Goal: Task Accomplishment & Management: Manage account settings

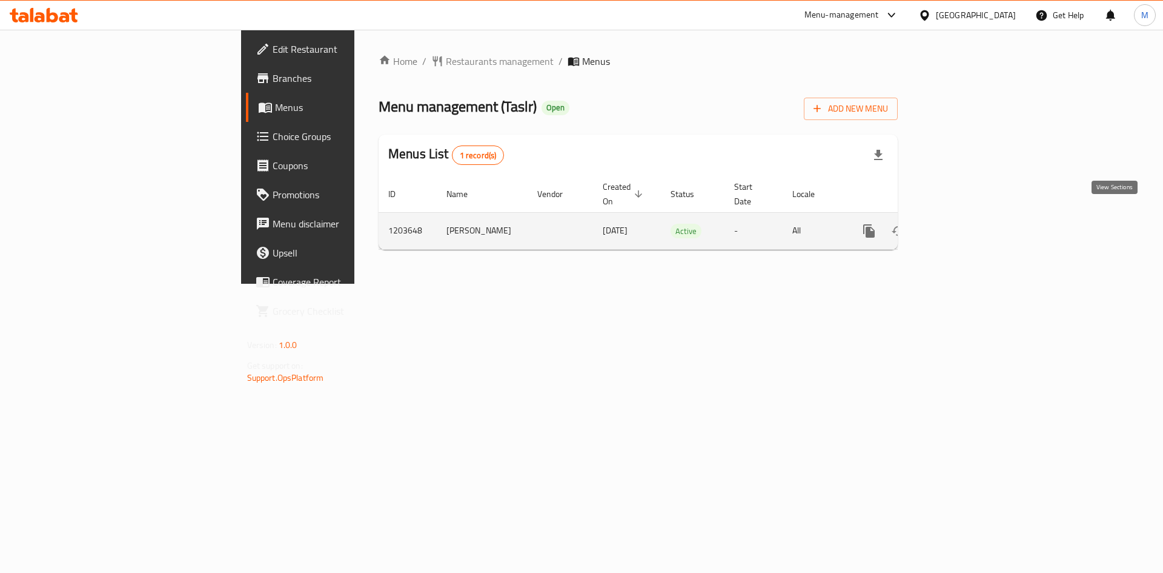
click at [964, 224] on icon "enhanced table" at bounding box center [957, 231] width 15 height 15
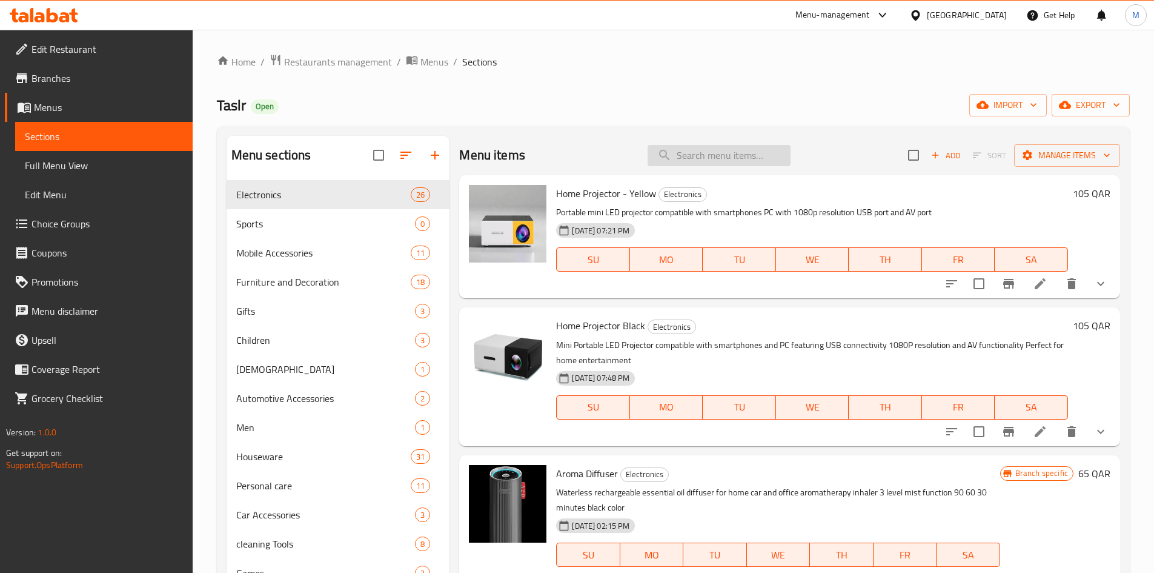
click at [693, 157] on input "search" at bounding box center [719, 155] width 143 height 21
paste input "Electronic Kitchen Scale"
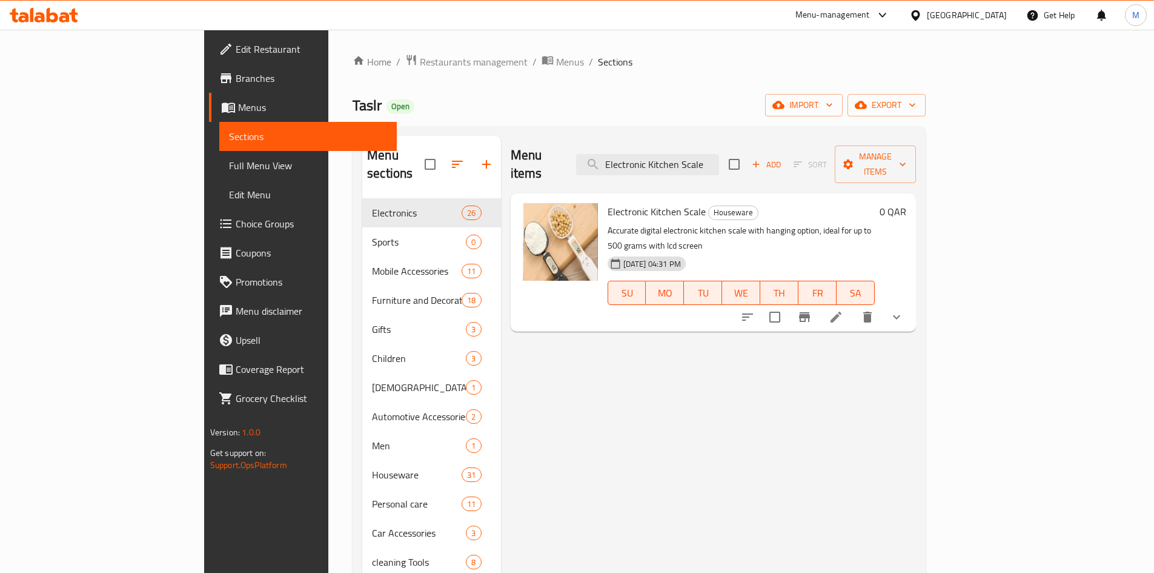
scroll to position [61, 0]
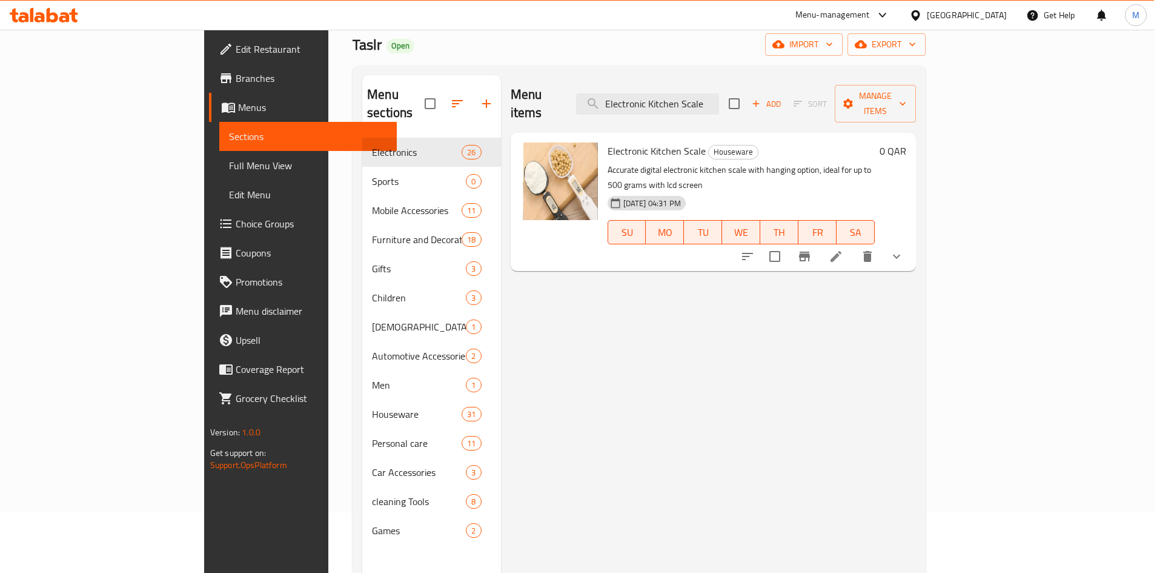
type input "Electronic Kitchen Scale"
click at [844, 249] on icon at bounding box center [836, 256] width 15 height 15
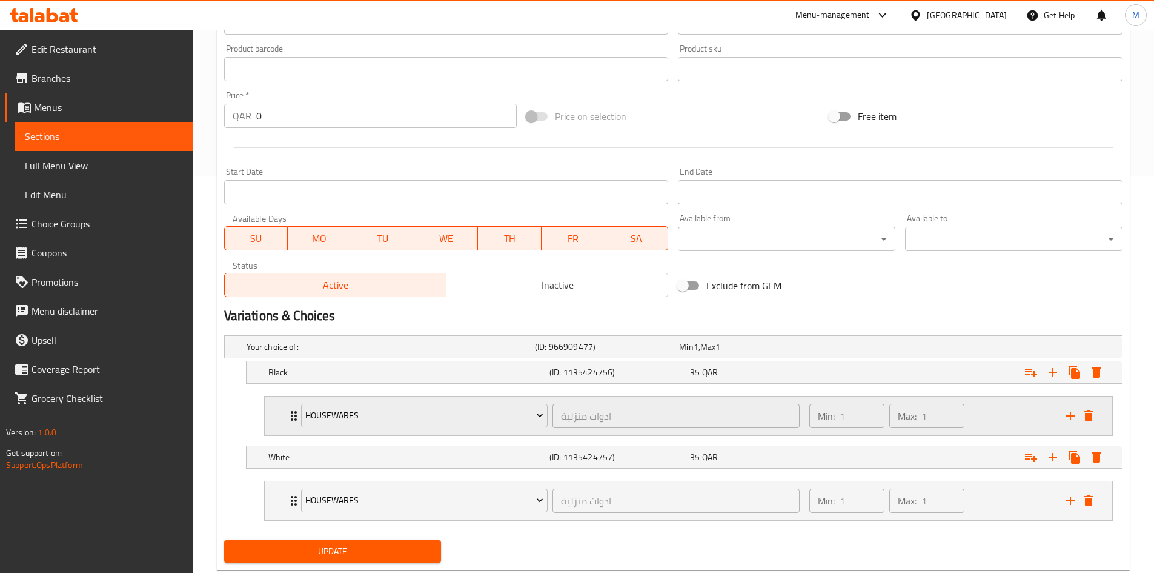
scroll to position [428, 0]
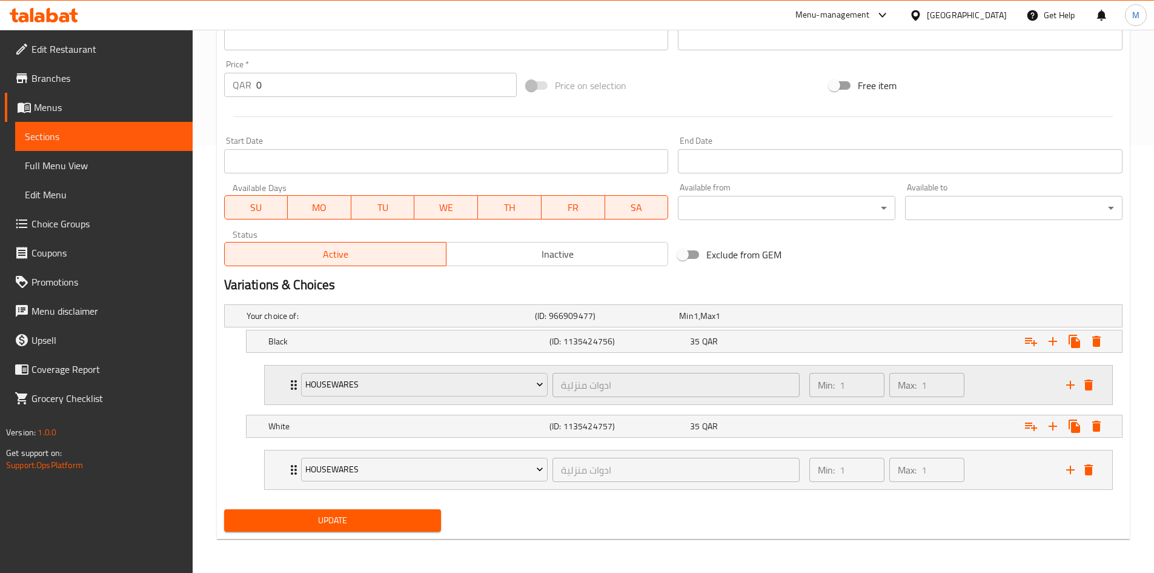
click at [295, 385] on div "Housewares ادوات منزلية ​" at bounding box center [551, 384] width 514 height 39
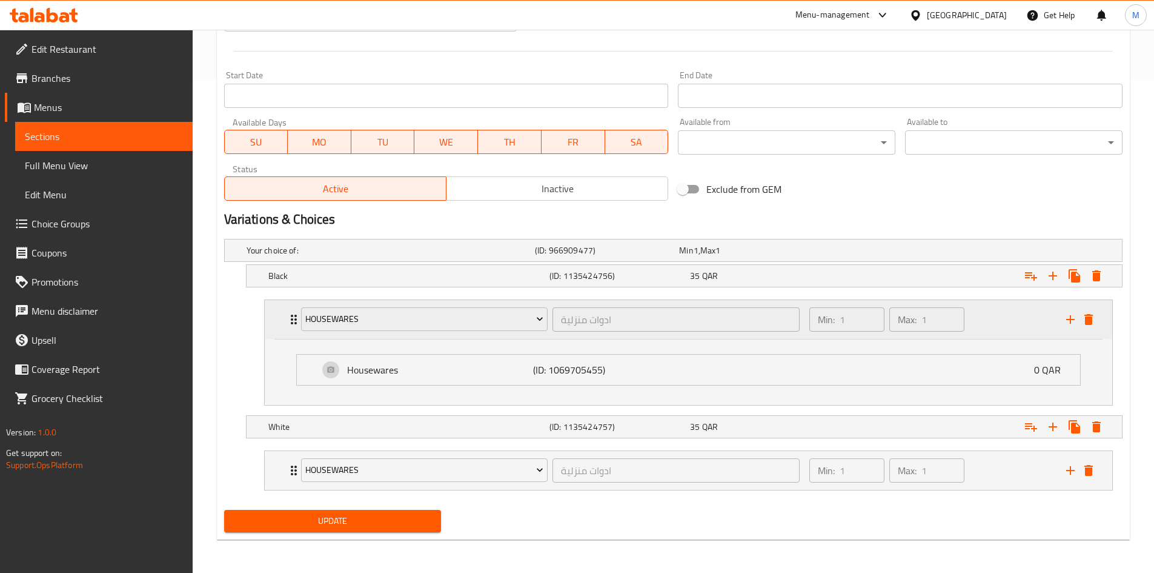
scroll to position [494, 0]
click at [411, 375] on p "Housewares" at bounding box center [440, 369] width 186 height 15
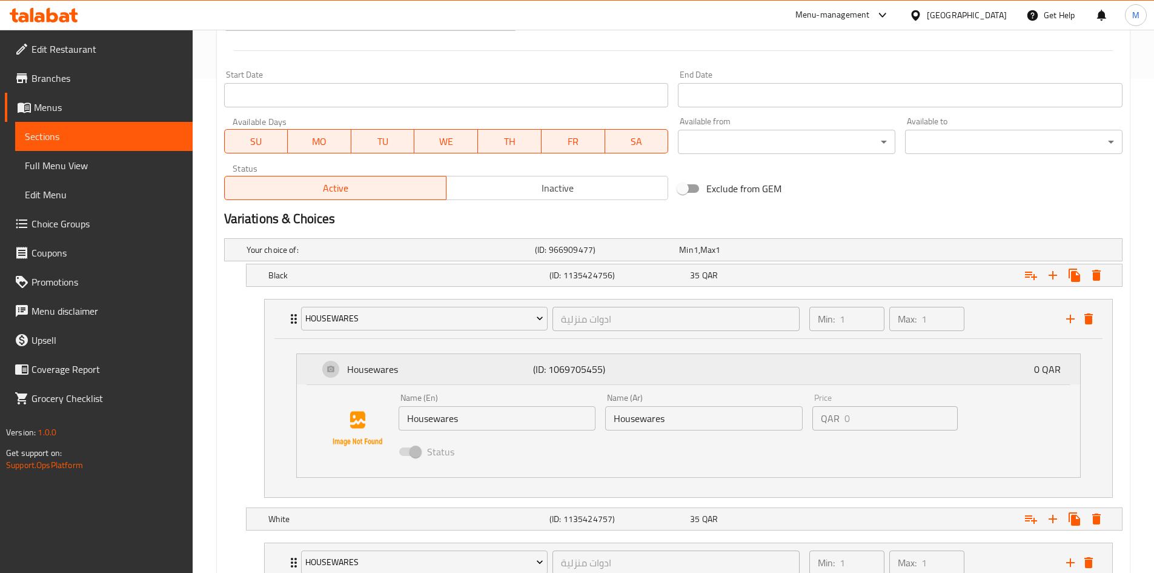
scroll to position [587, 0]
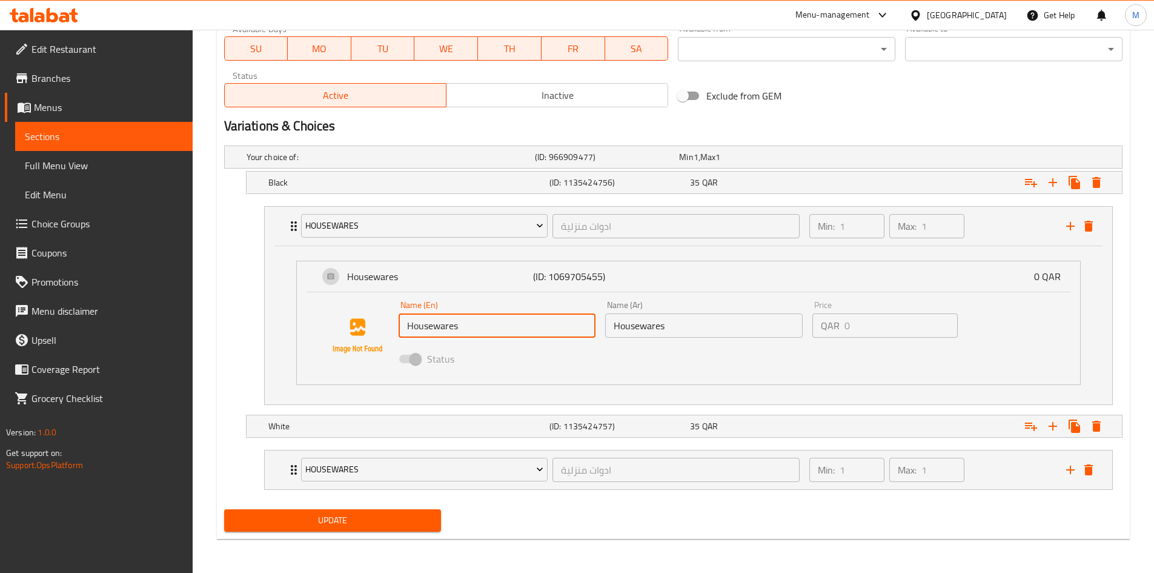
click at [474, 330] on input "Housewares" at bounding box center [498, 325] width 198 height 24
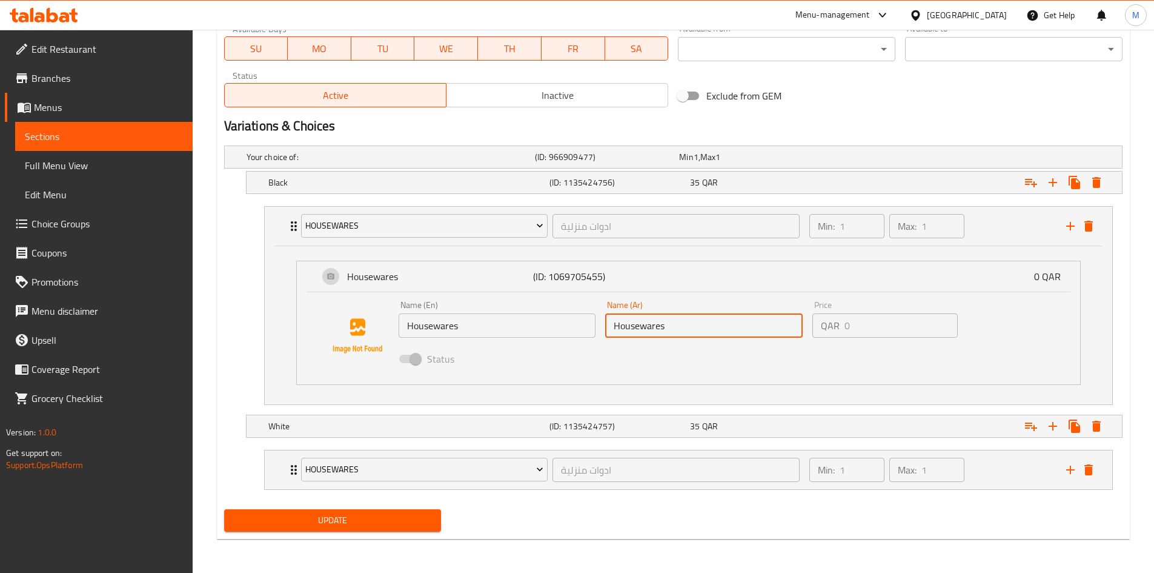
click at [725, 329] on input "Housewares" at bounding box center [704, 325] width 198 height 24
click at [720, 325] on input "Housewares" at bounding box center [704, 325] width 198 height 24
click at [717, 324] on input "Housewares" at bounding box center [704, 325] width 198 height 24
click at [287, 467] on icon "Expand" at bounding box center [294, 469] width 15 height 15
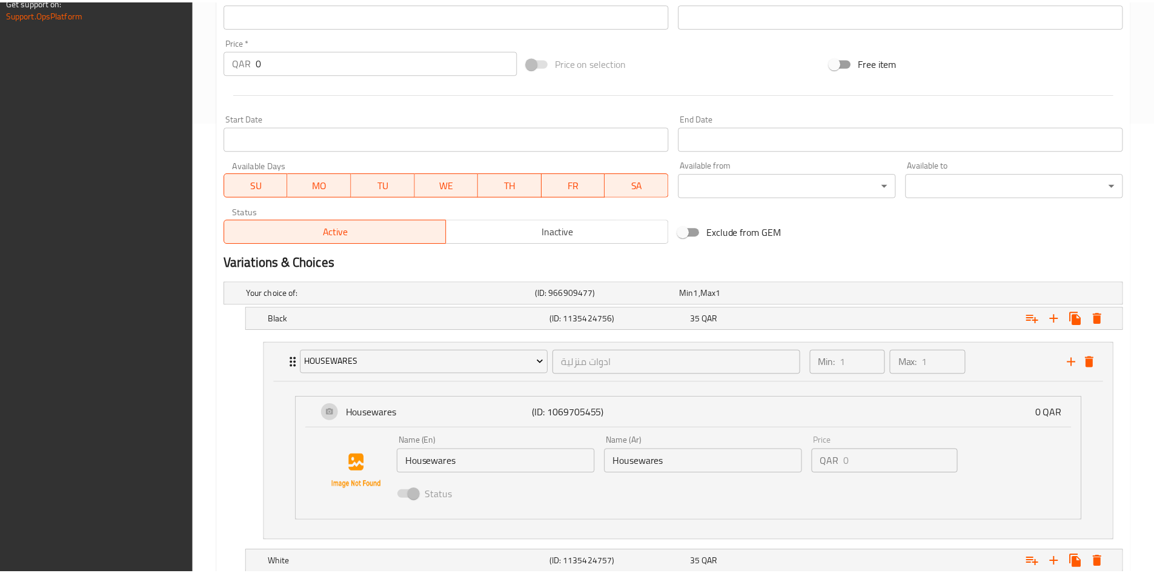
scroll to position [653, 0]
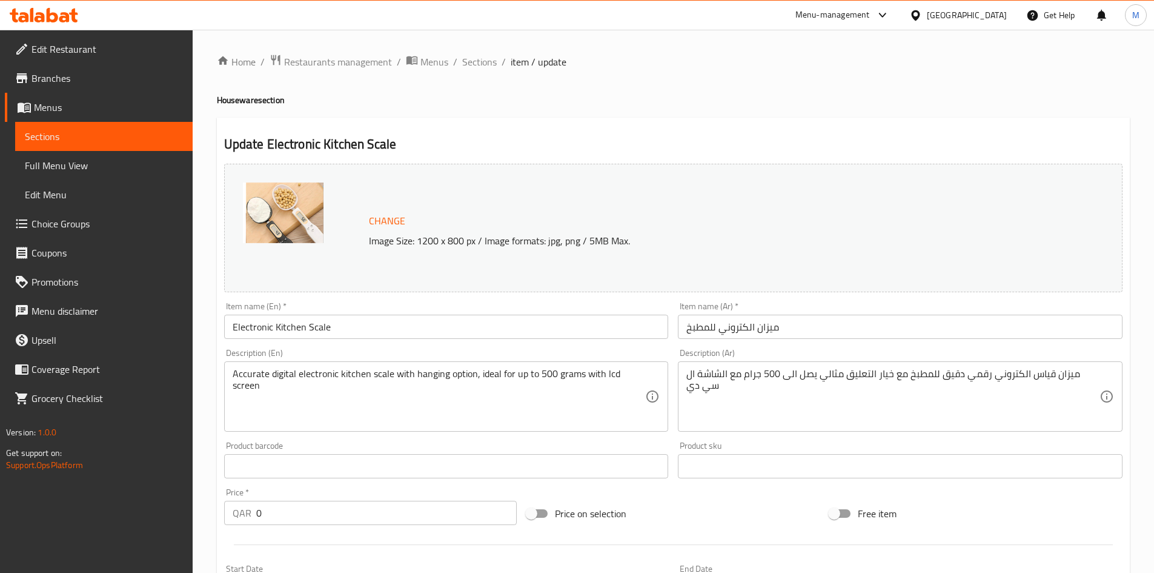
click at [79, 230] on span "Choice Groups" at bounding box center [107, 223] width 151 height 15
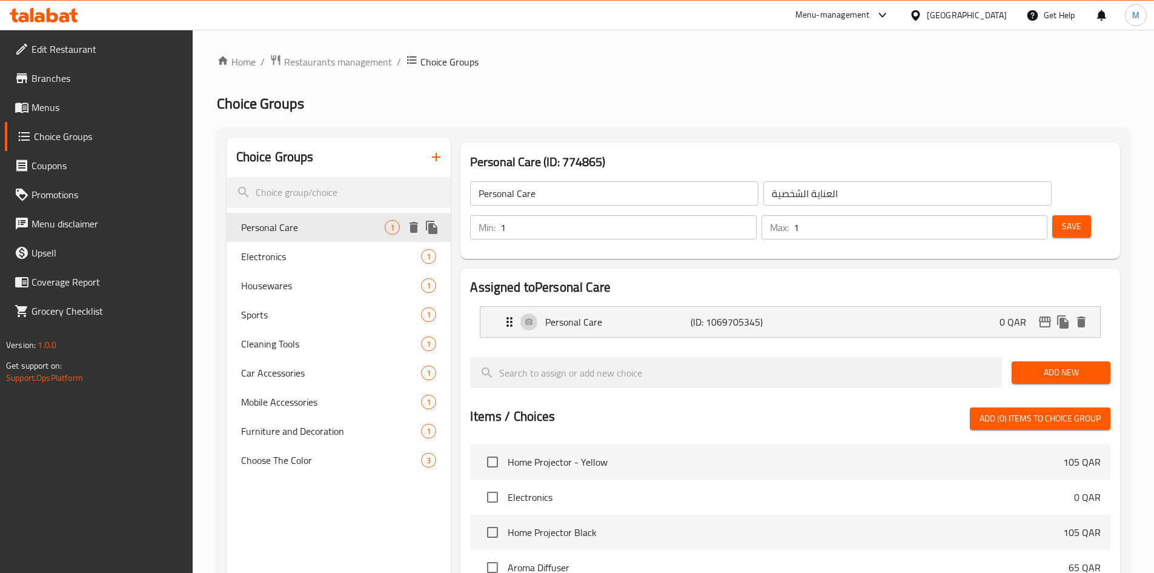
scroll to position [61, 0]
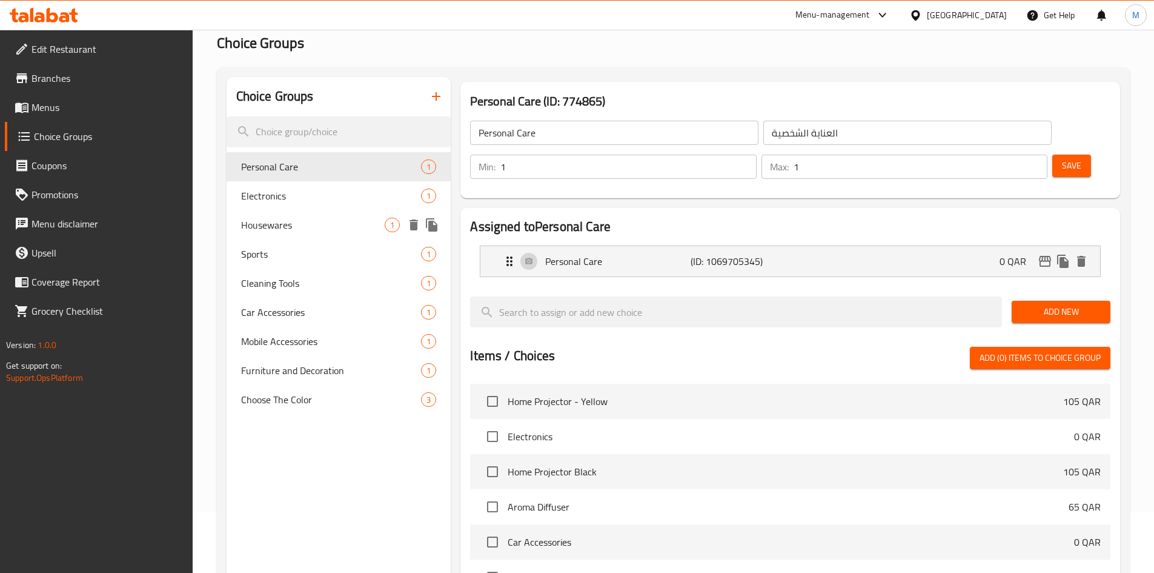
click at [307, 228] on span "Housewares" at bounding box center [313, 225] width 144 height 15
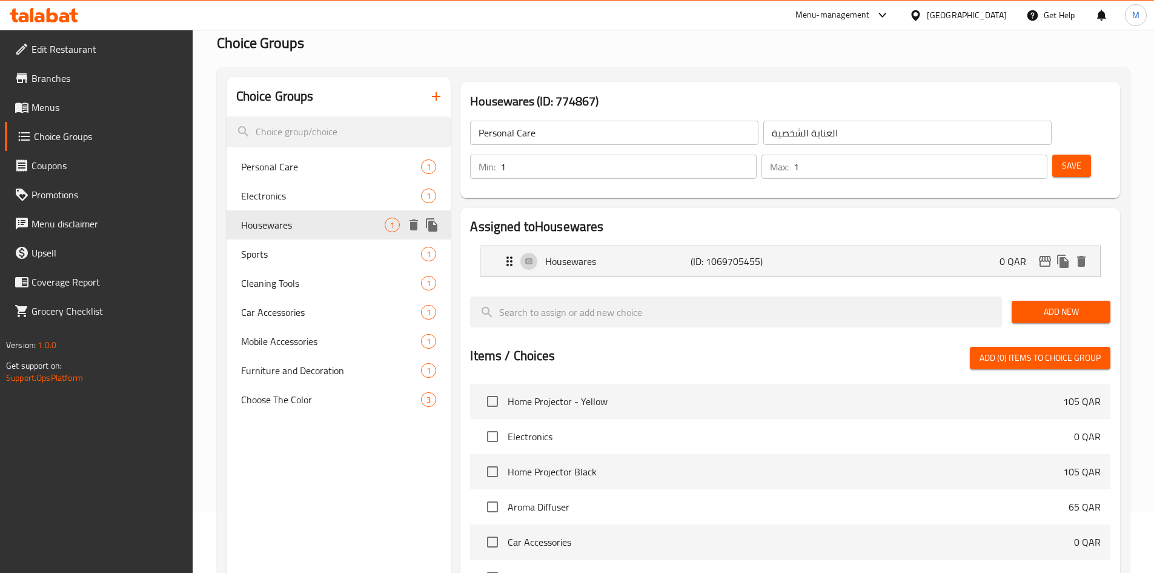
type input "Housewares"
type input "ادوات منزلية"
click at [569, 254] on p "Housewares" at bounding box center [617, 261] width 145 height 15
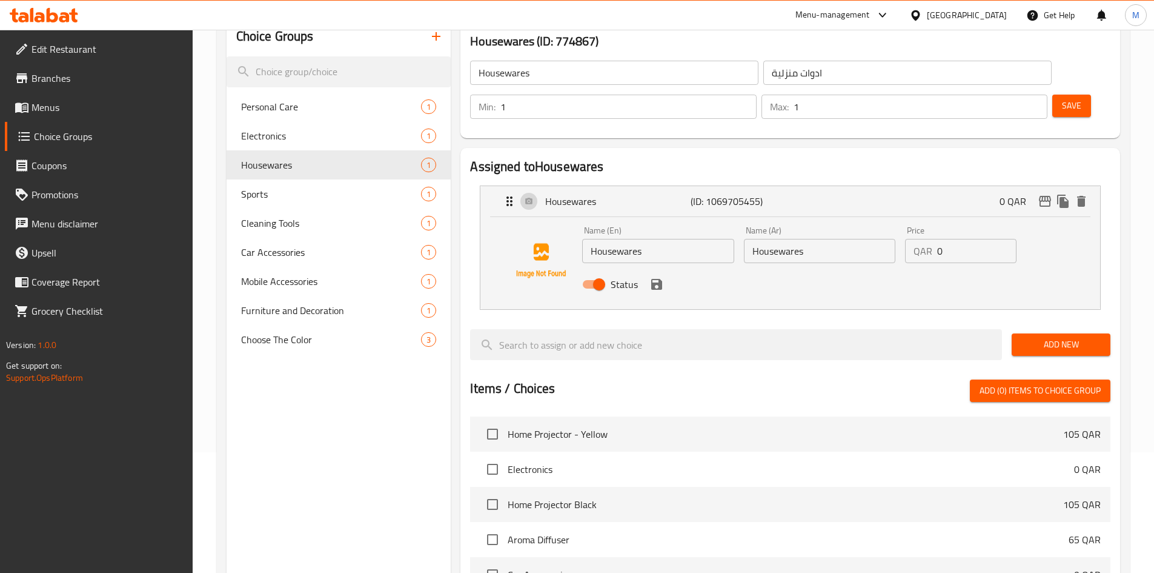
scroll to position [121, 0]
click at [654, 238] on input "Housewares" at bounding box center [657, 250] width 151 height 24
type input "Housewares"
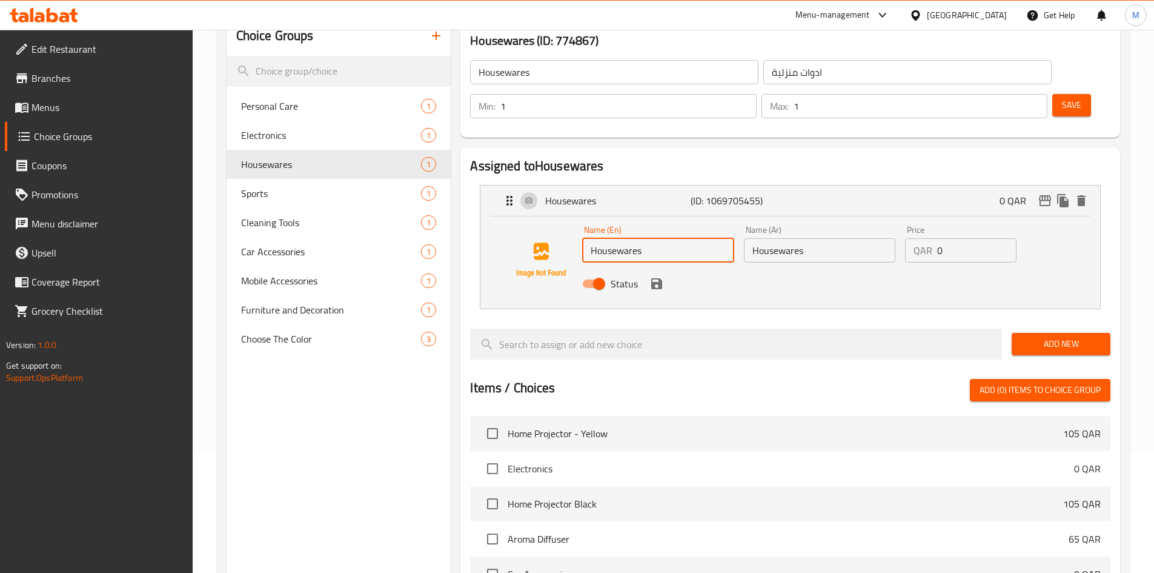
click at [782, 238] on input "Housewares" at bounding box center [819, 250] width 151 height 24
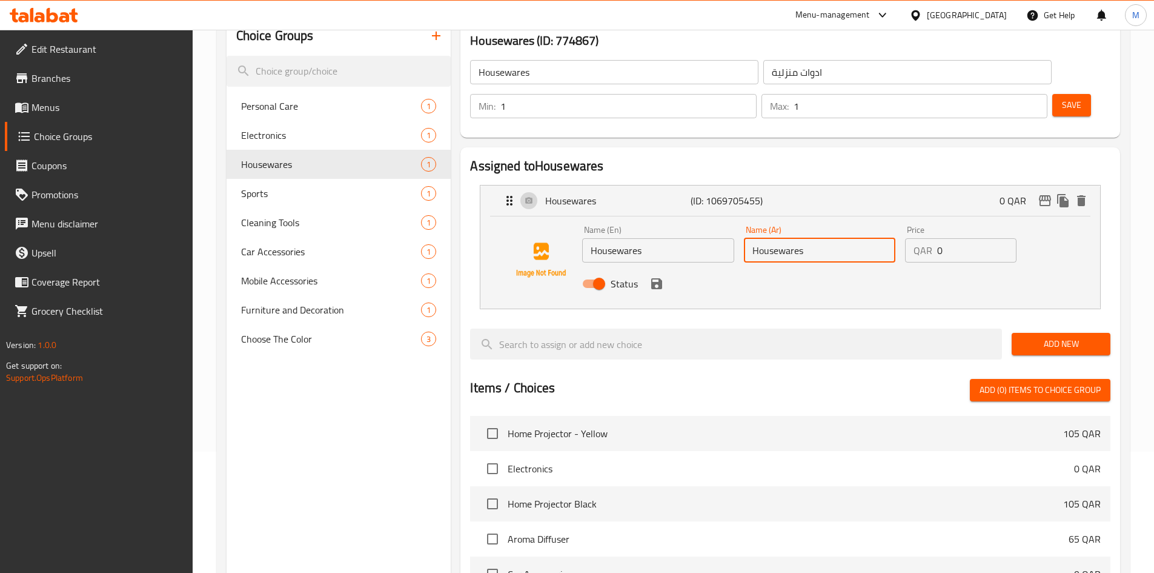
click at [782, 238] on input "Housewares" at bounding box center [819, 250] width 151 height 24
paste input "أدوات منزلية"
click at [655, 278] on icon "save" at bounding box center [656, 283] width 11 height 11
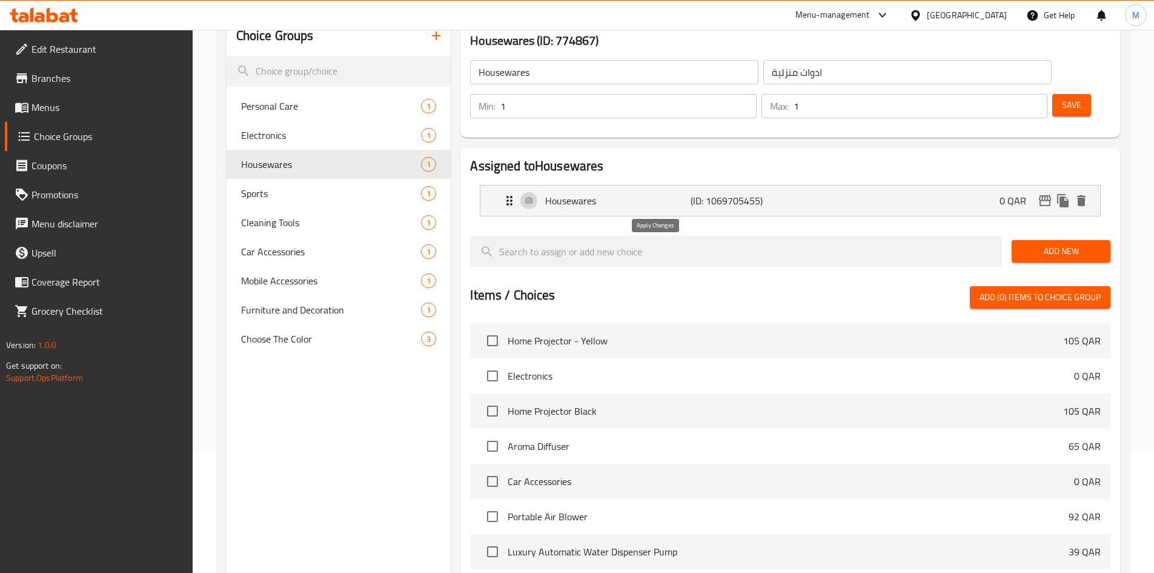
type input "أدوات منزلية"
click at [1062, 98] on span "Save" at bounding box center [1071, 105] width 19 height 15
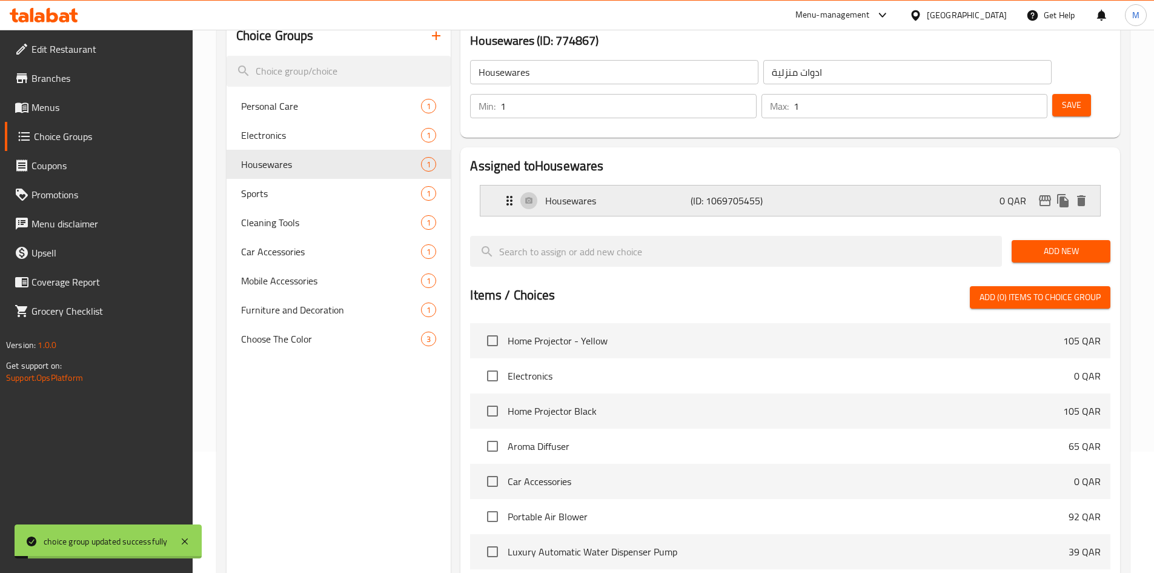
click at [802, 185] on div "Housewares (ID: 1069705455) 0 QAR" at bounding box center [794, 200] width 584 height 30
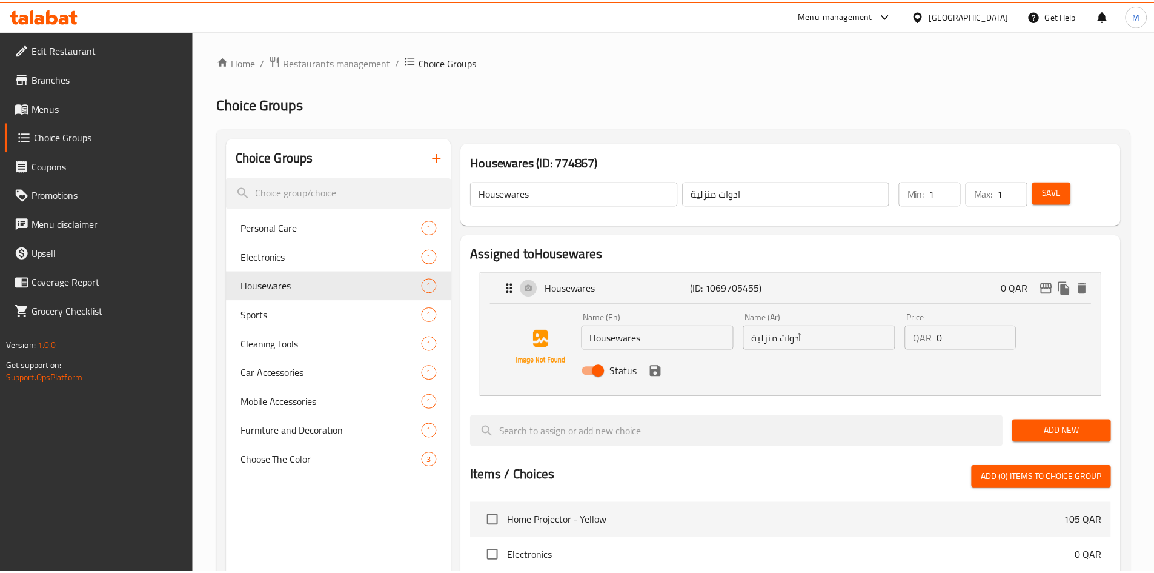
scroll to position [402, 0]
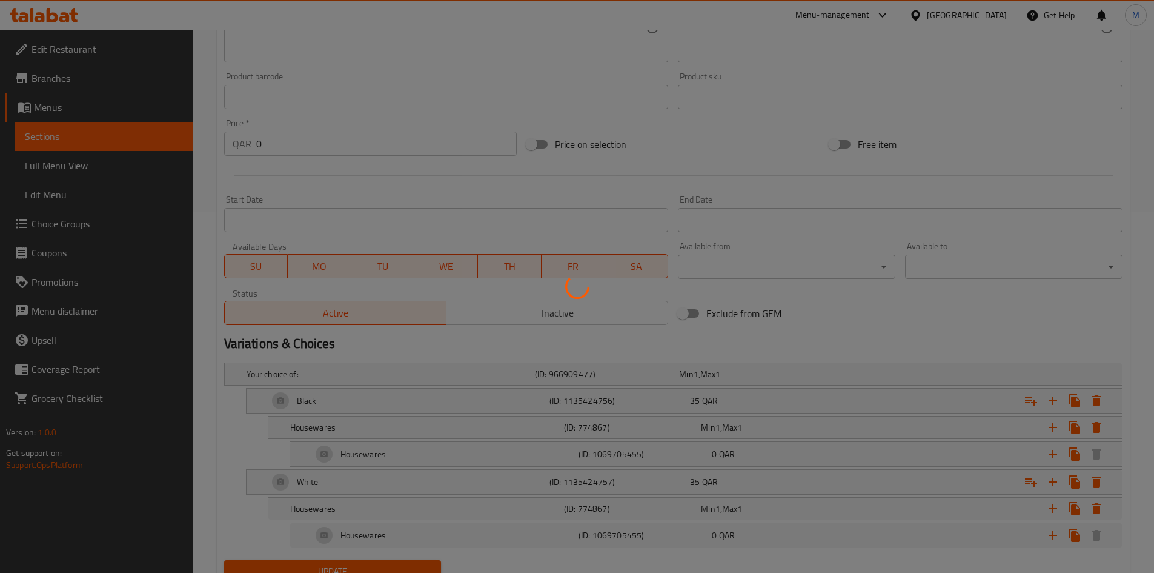
scroll to position [412, 0]
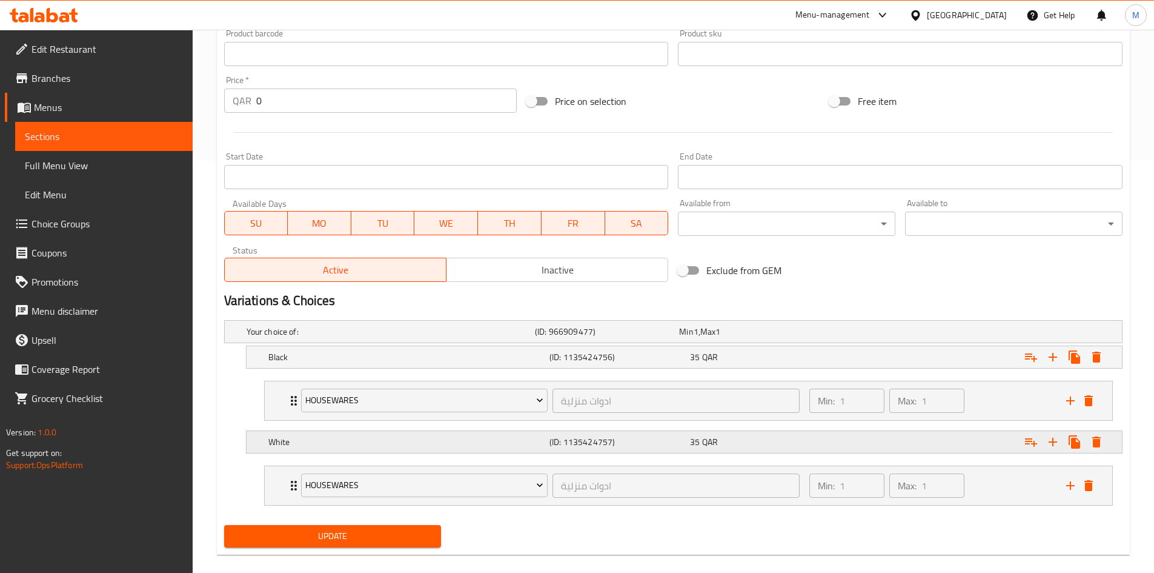
click at [273, 441] on h5 "White" at bounding box center [406, 442] width 276 height 12
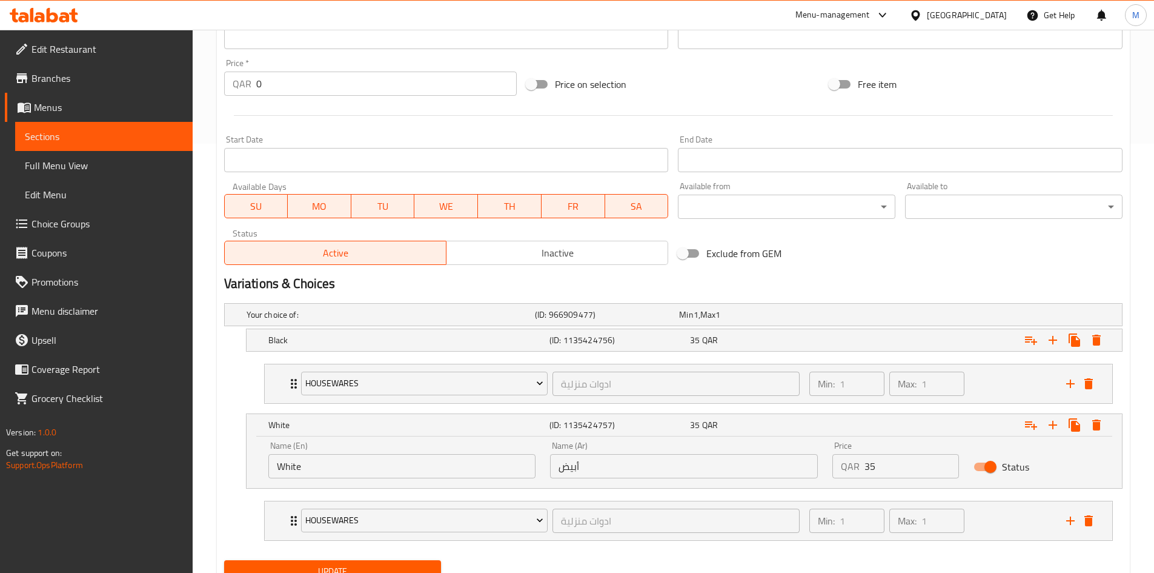
scroll to position [359, 0]
